Goal: Book appointment/travel/reservation

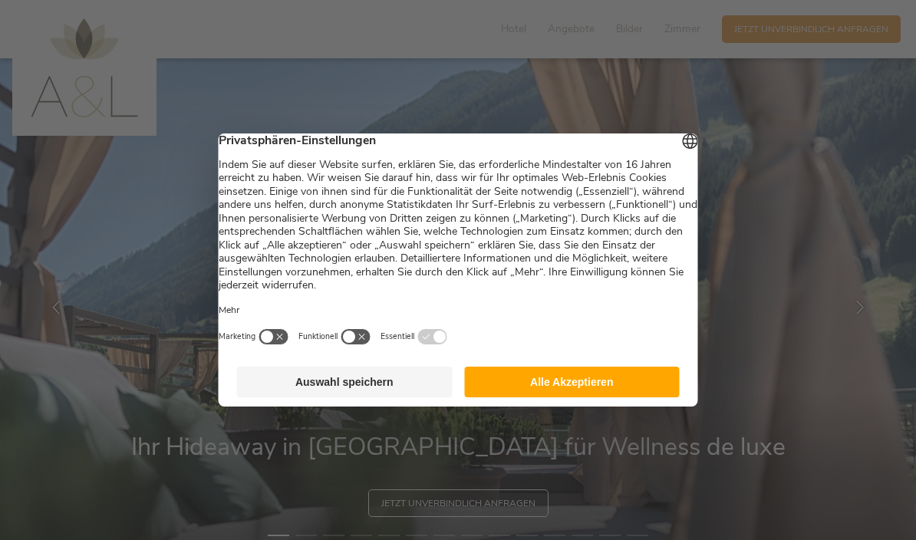
click at [275, 390] on button "Auswahl speichern" at bounding box center [345, 382] width 216 height 31
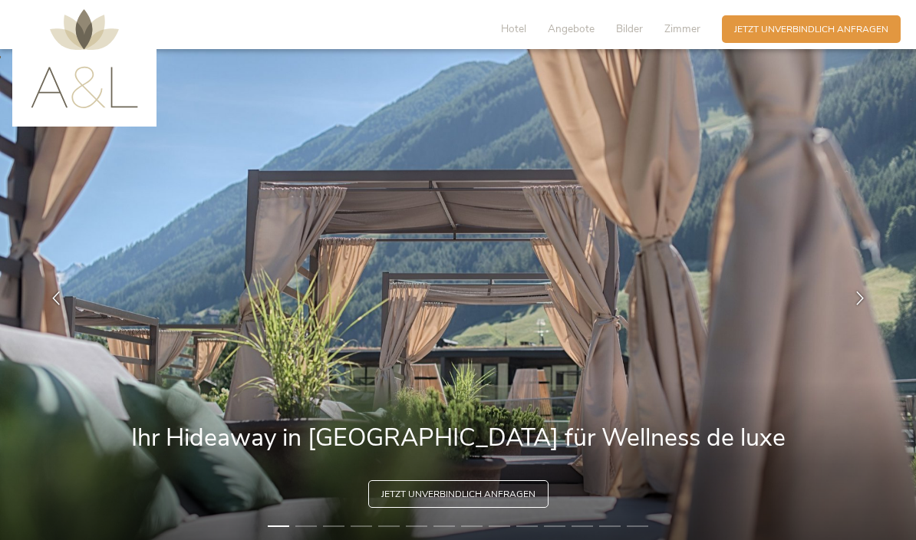
scroll to position [11, 0]
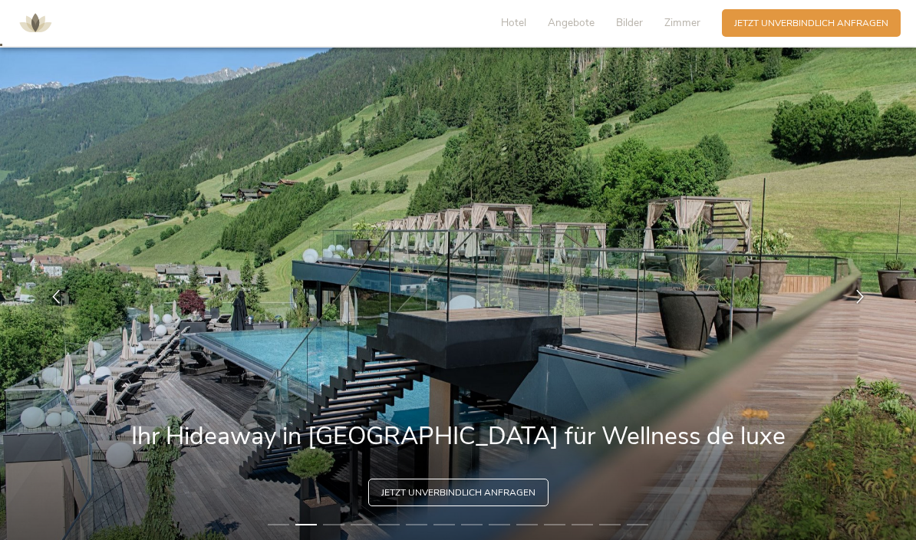
click at [683, 25] on span "Zimmer" at bounding box center [682, 22] width 36 height 15
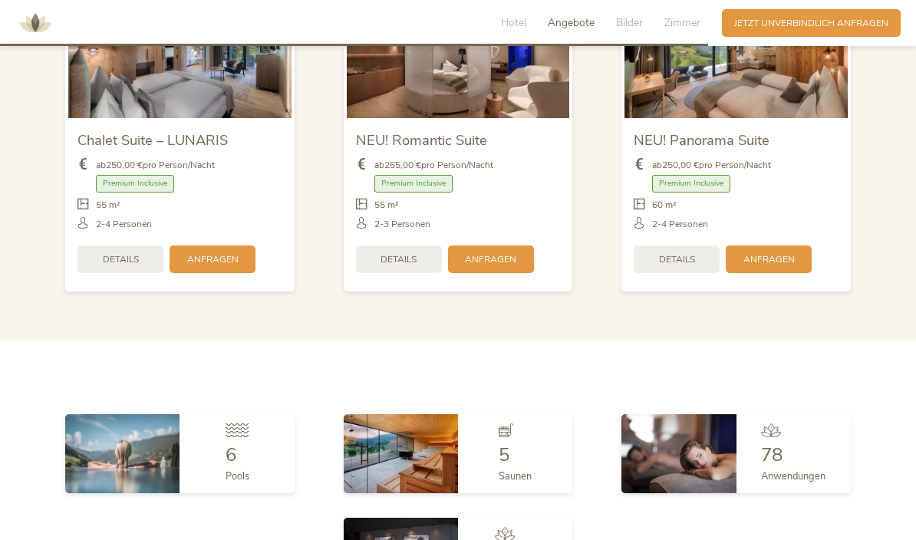
scroll to position [3309, 0]
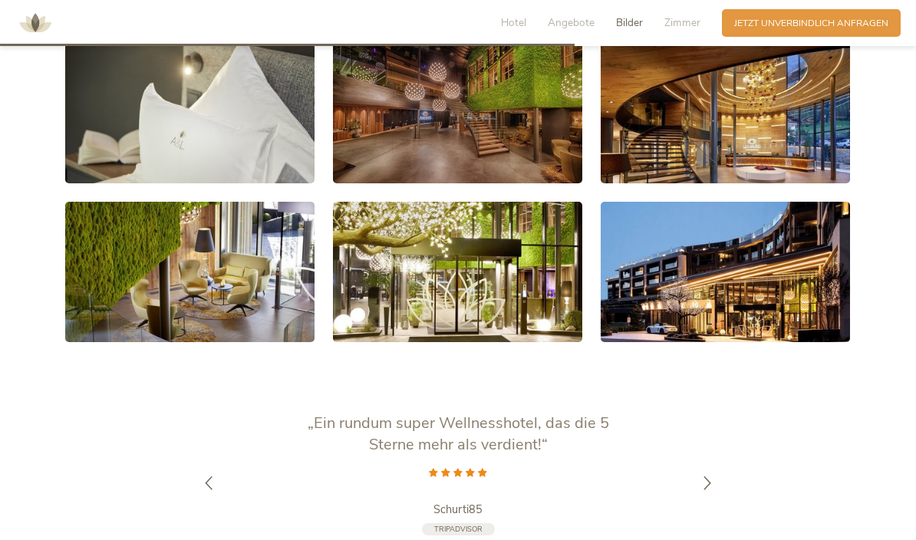
click at [683, 24] on span "Zimmer" at bounding box center [682, 22] width 36 height 15
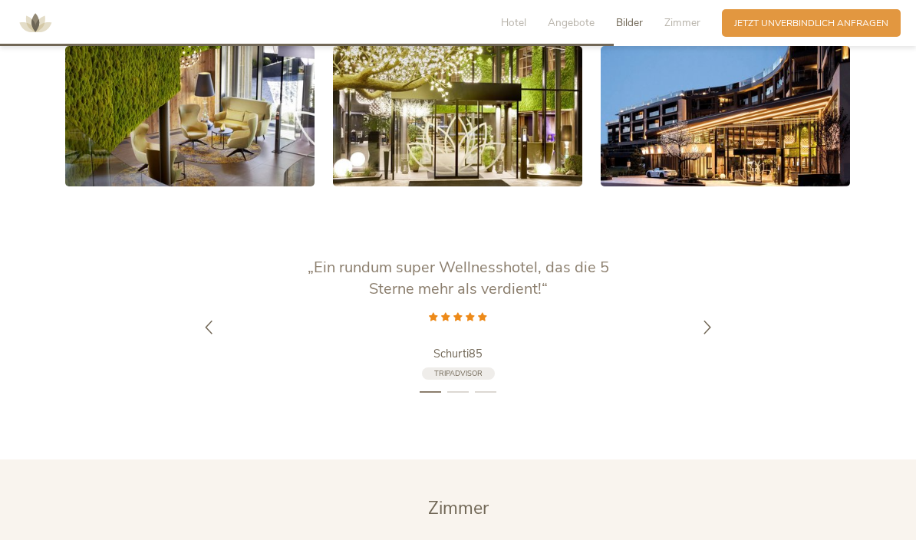
scroll to position [2638, 0]
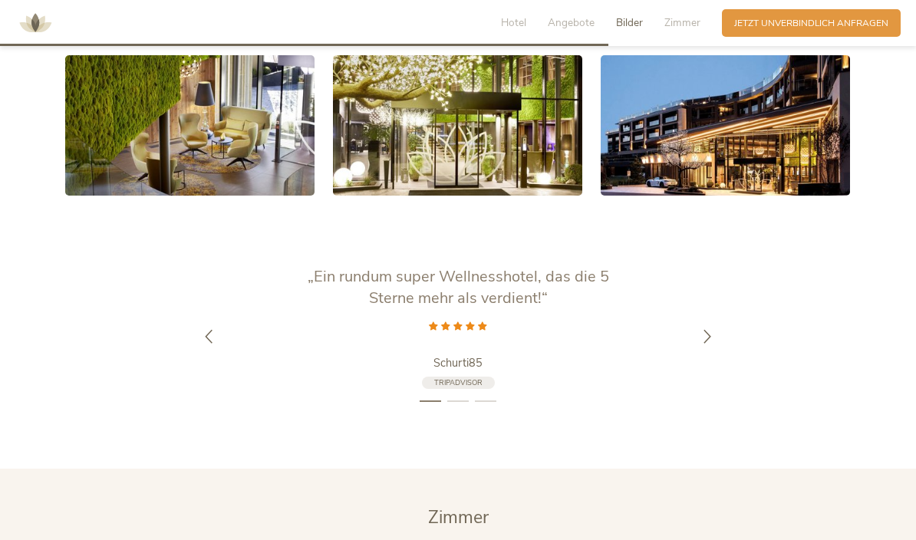
click at [699, 356] on div at bounding box center [707, 337] width 38 height 38
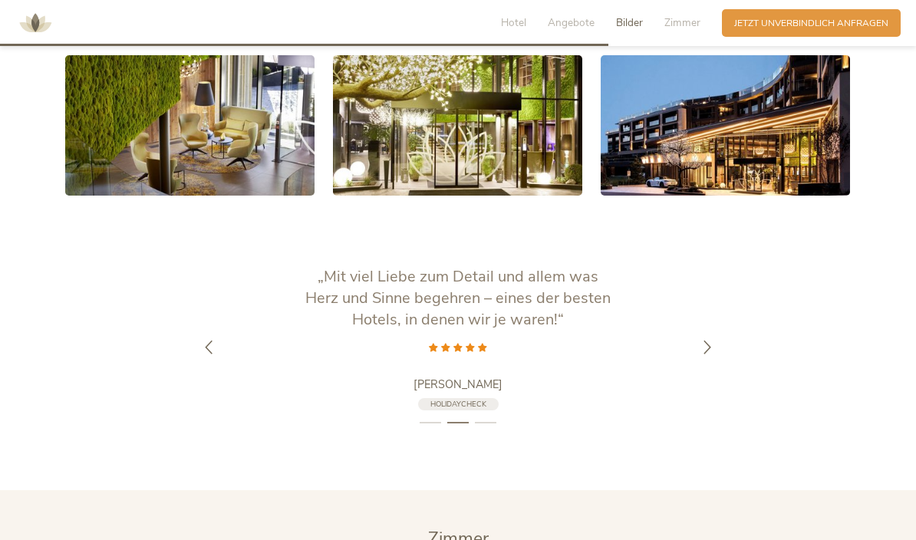
click at [700, 354] on icon at bounding box center [707, 348] width 14 height 14
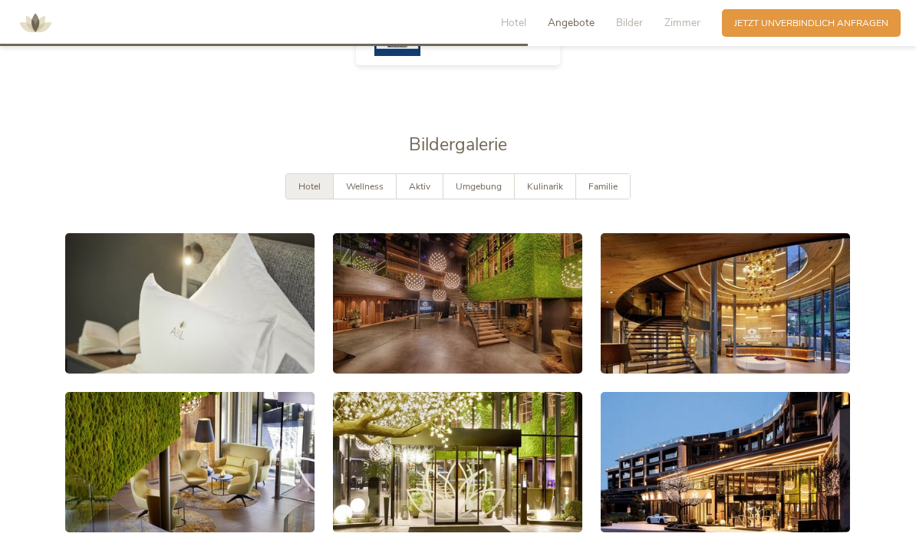
scroll to position [2286, 0]
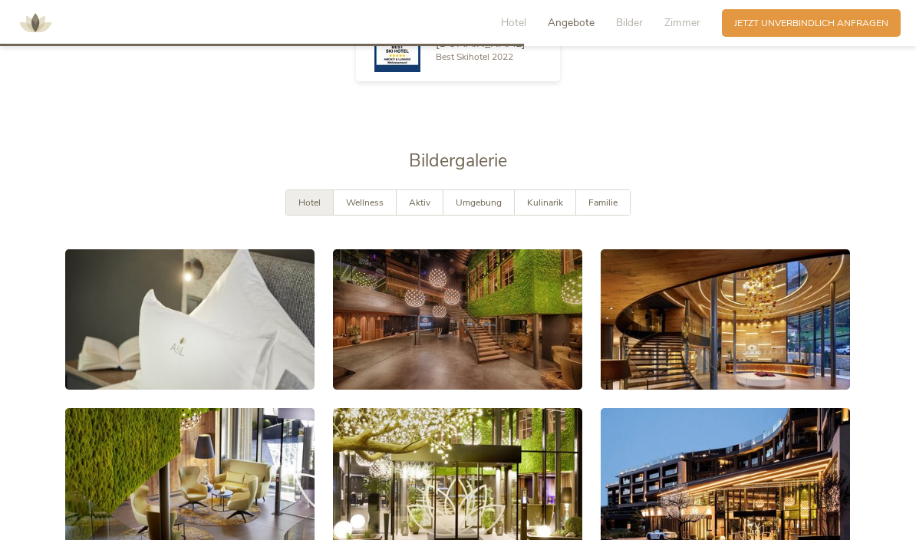
click at [550, 209] on span "Kulinarik" at bounding box center [545, 202] width 36 height 12
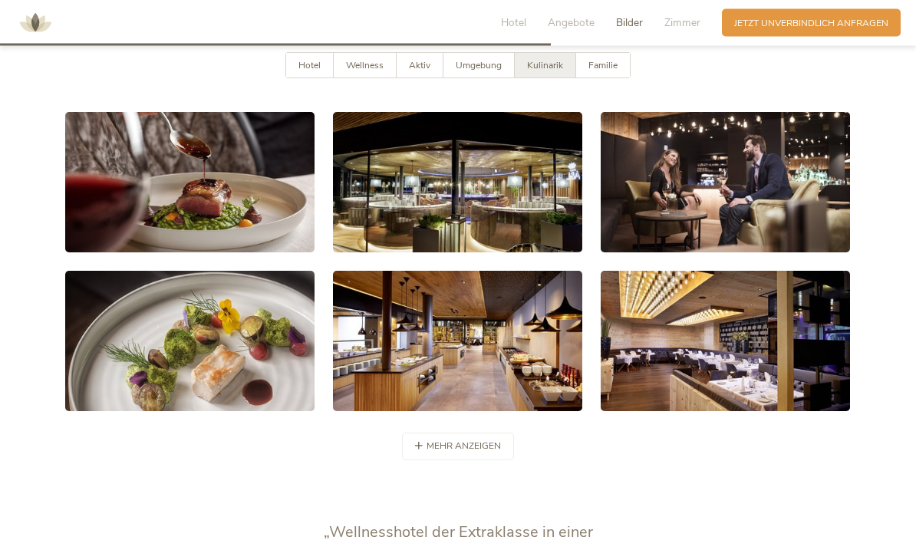
scroll to position [2410, 0]
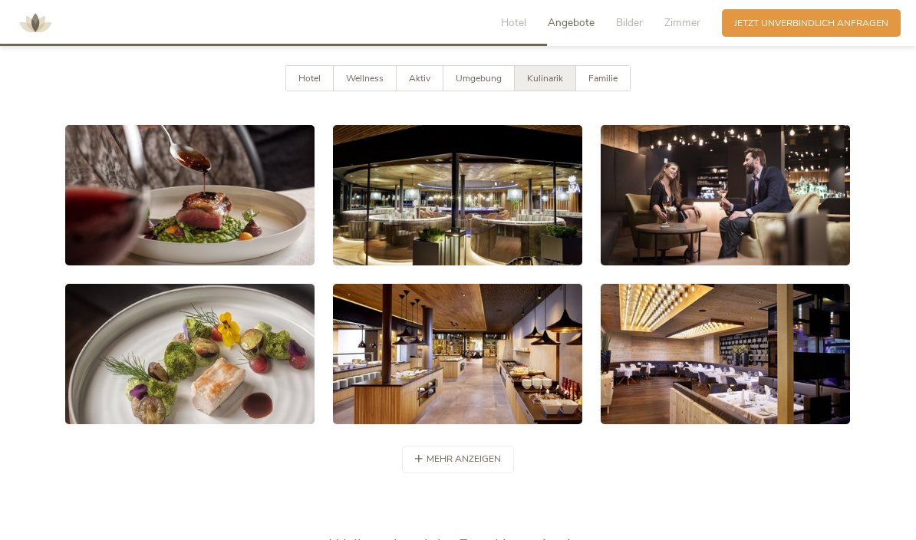
click at [519, 23] on span "Hotel" at bounding box center [513, 22] width 25 height 15
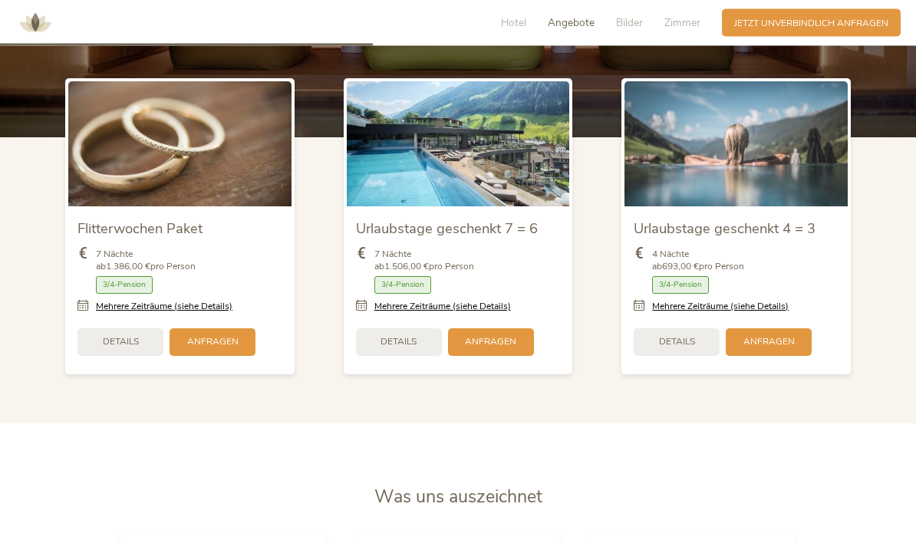
scroll to position [1615, 0]
click at [398, 313] on link "Mehrere Zeiträume (siehe Details)" at bounding box center [442, 306] width 137 height 13
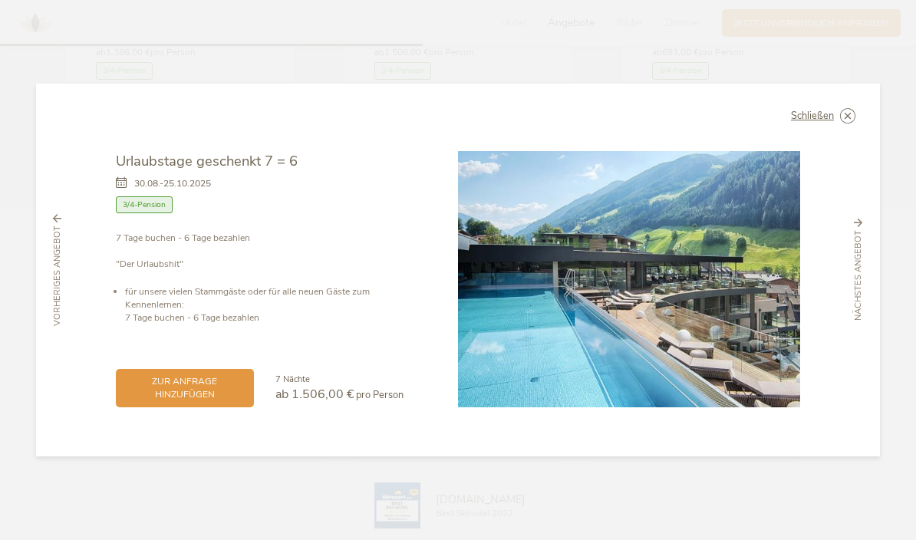
scroll to position [1831, 0]
click at [67, 326] on div "vorheriges Angebot" at bounding box center [57, 270] width 29 height 112
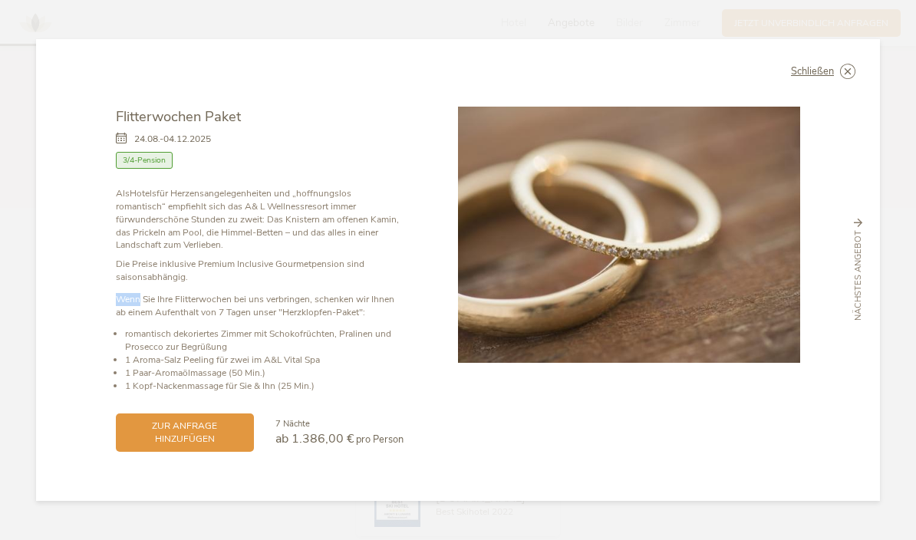
click at [861, 312] on span "nächstes Angebot" at bounding box center [858, 275] width 12 height 91
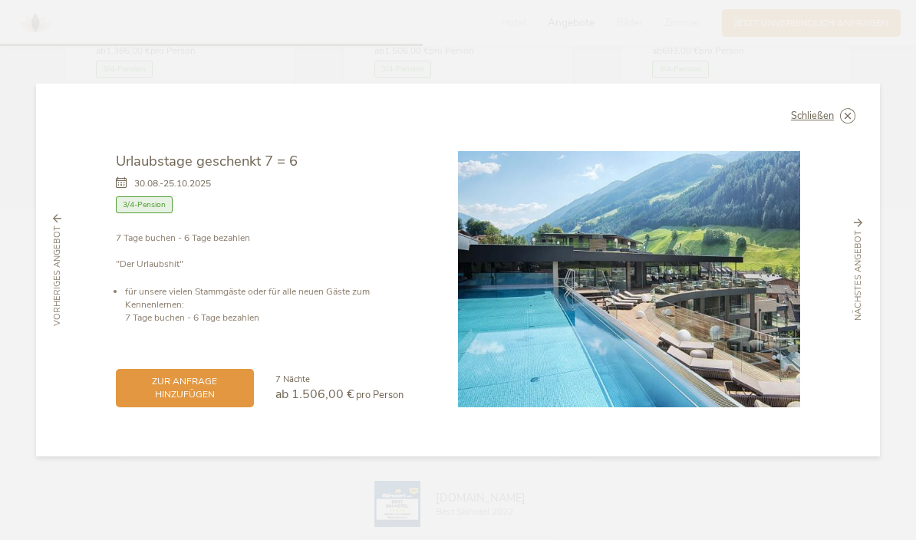
click at [216, 401] on span "zur Anfrage hinzufügen" at bounding box center [185, 388] width 114 height 26
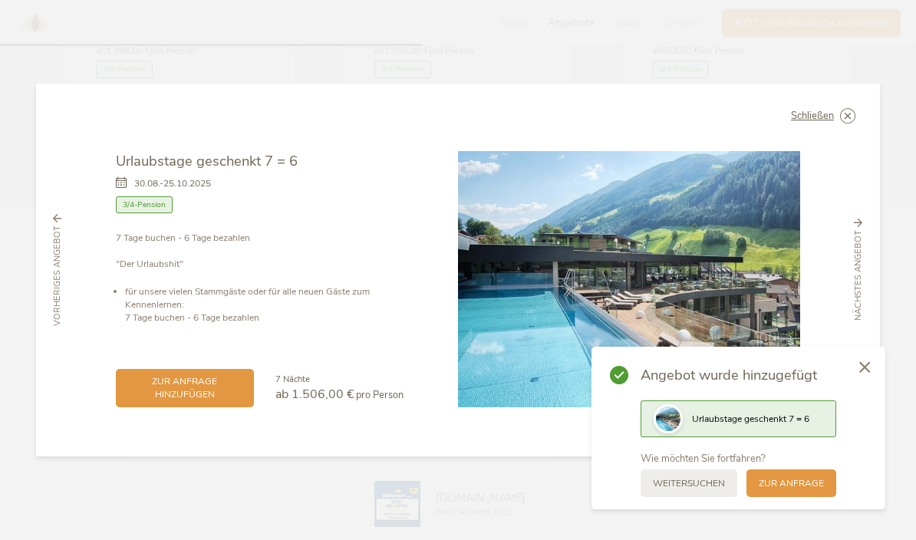
click at [109, 456] on div "Schließen Urlaubstage geschenkt 7 = 6 [DATE]-[DATE] Halbpension" at bounding box center [458, 270] width 844 height 373
click at [859, 390] on div at bounding box center [864, 368] width 41 height 43
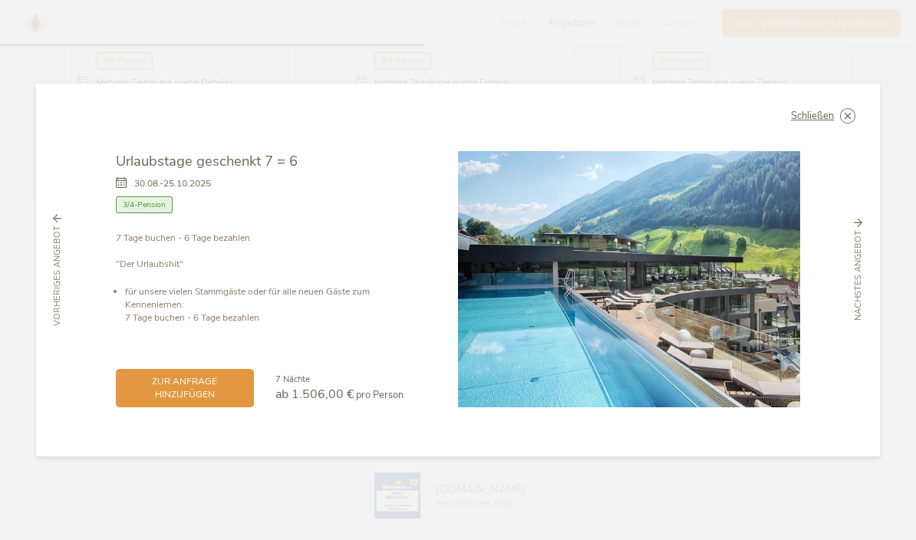
scroll to position [1838, 0]
click at [823, 121] on span "Schließen" at bounding box center [812, 116] width 43 height 10
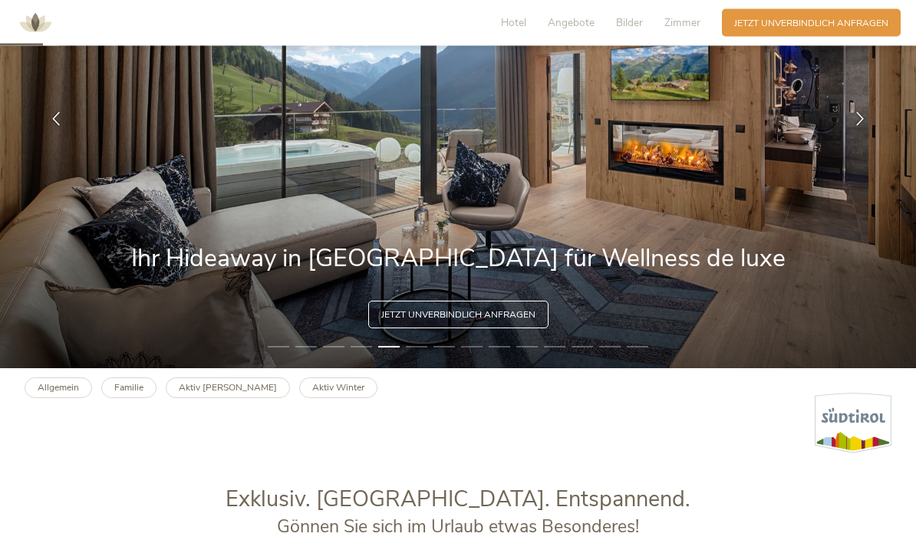
scroll to position [186, 0]
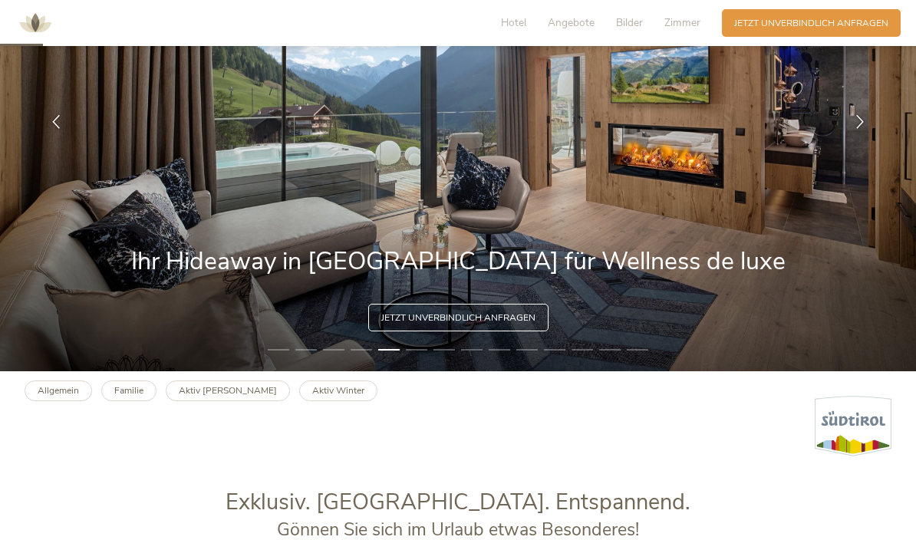
click at [515, 324] on span "Jetzt unverbindlich anfragen" at bounding box center [458, 317] width 154 height 13
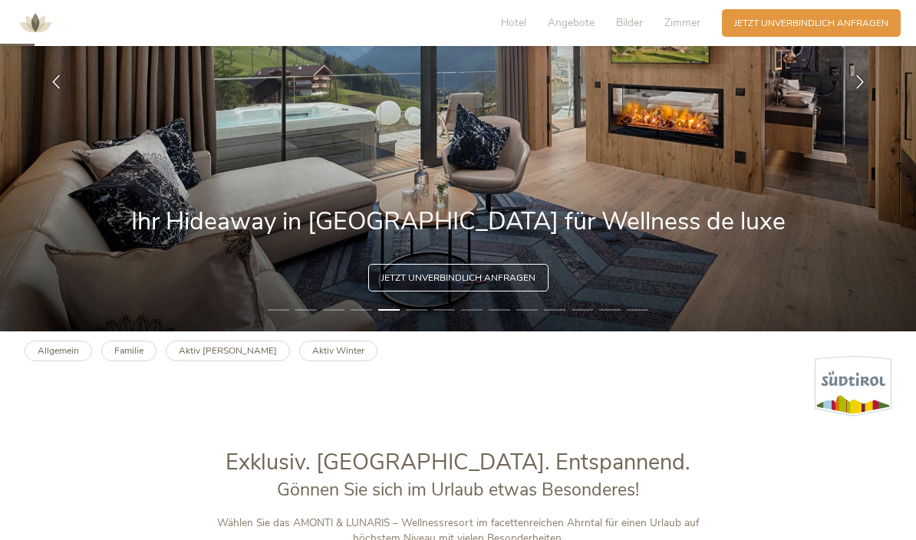
scroll to position [0, 0]
